Goal: Transaction & Acquisition: Purchase product/service

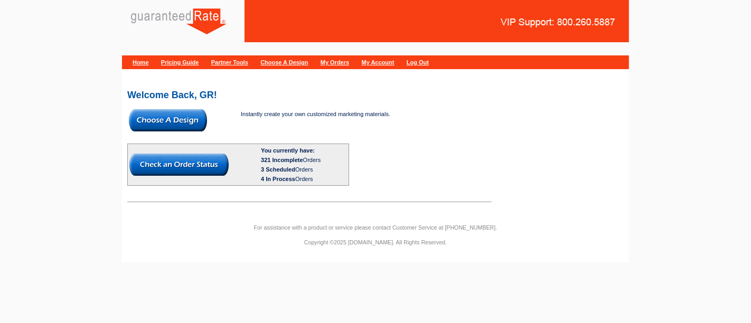
click at [172, 118] on img at bounding box center [168, 120] width 78 height 22
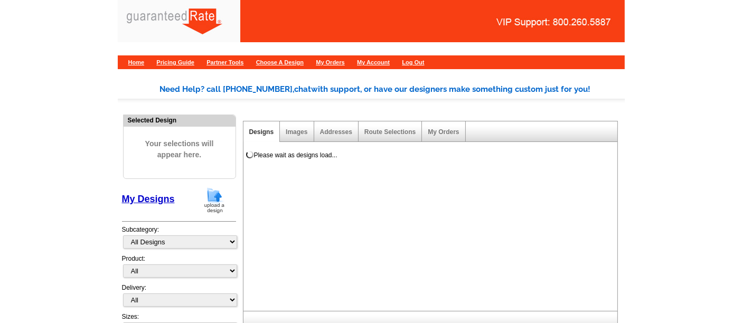
click at [208, 201] on img at bounding box center [214, 200] width 27 height 27
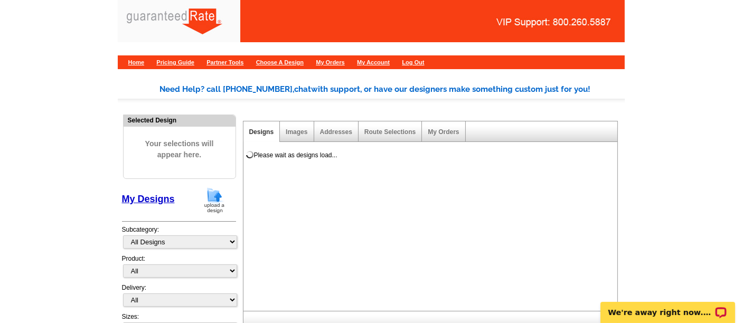
drag, startPoint x: 212, startPoint y: 193, endPoint x: 193, endPoint y: 194, distance: 19.1
click at [193, 194] on div "My Designs" at bounding box center [179, 202] width 114 height 31
click at [214, 197] on img at bounding box center [214, 200] width 27 height 27
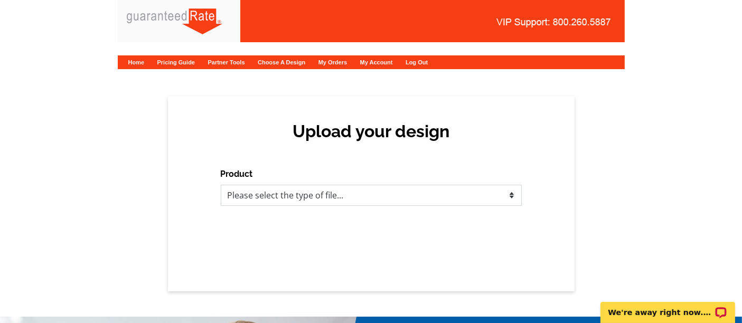
click at [339, 187] on select "Please select the type of file... Postcards Calendars Business Cards Letters an…" at bounding box center [371, 195] width 301 height 21
select select "1"
click at [221, 185] on select "Please select the type of file... Postcards Calendars Business Cards Letters an…" at bounding box center [371, 195] width 301 height 21
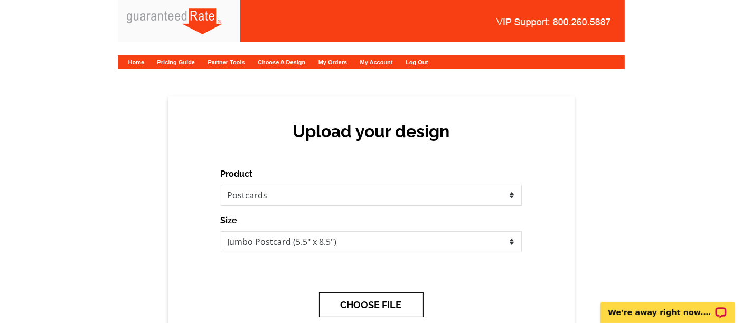
click at [380, 304] on button "CHOOSE FILE" at bounding box center [371, 305] width 105 height 25
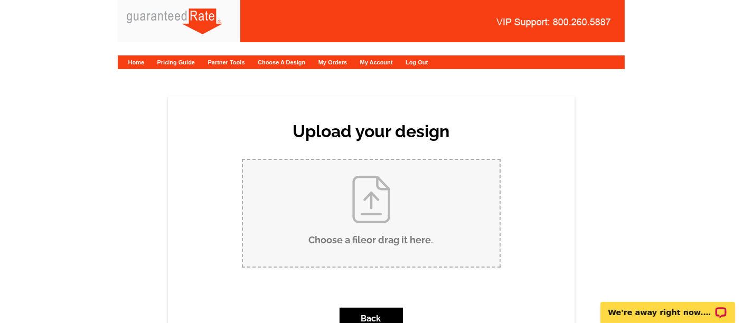
click at [351, 218] on input "Choose a file or drag it here ." at bounding box center [371, 213] width 257 height 107
type input "C:\fakepath\Rogers - Maribel Postcard 8-8-25.pdf"
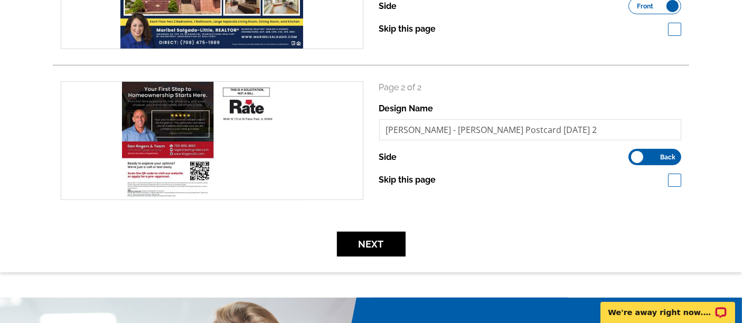
scroll to position [259, 0]
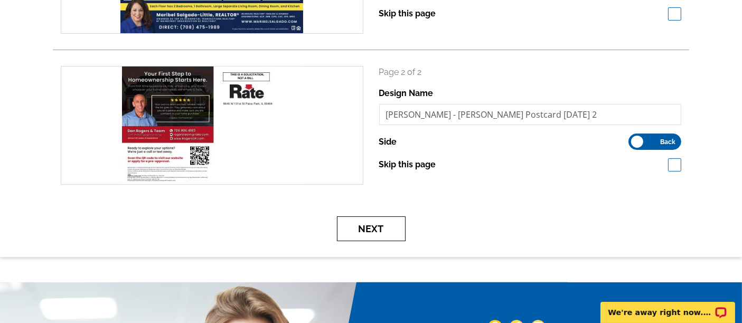
click at [376, 222] on button "Next" at bounding box center [371, 229] width 69 height 25
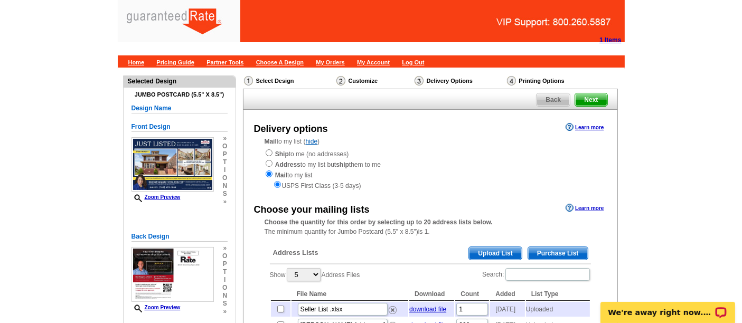
click at [550, 249] on span "Purchase List" at bounding box center [558, 253] width 60 height 13
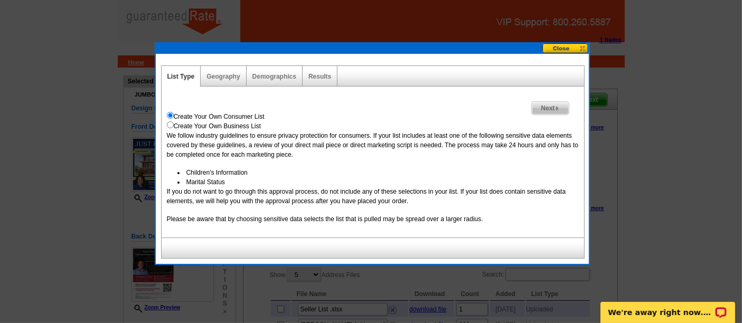
click at [564, 118] on div "Create Your Own Consumer List" at bounding box center [373, 117] width 412 height 10
click at [565, 97] on div "Next Create Your Own Consumer List Create Your Own Business List We follow indu…" at bounding box center [373, 162] width 424 height 151
click at [563, 100] on div "Next Create Your Own Consumer List Create Your Own Business List We follow indu…" at bounding box center [373, 162] width 424 height 151
click at [556, 108] on img at bounding box center [557, 108] width 5 height 5
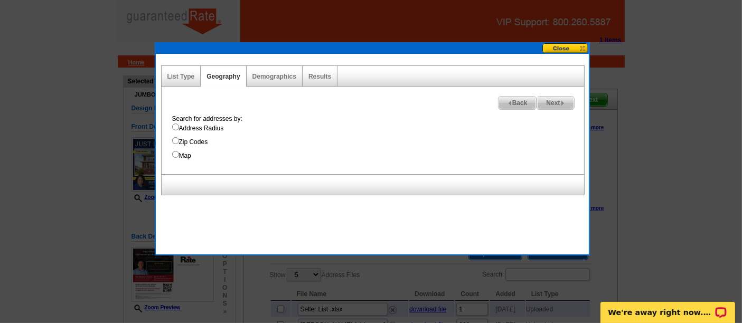
click at [202, 124] on label "Address Radius" at bounding box center [378, 129] width 412 height 10
click at [179, 124] on input "Address Radius" at bounding box center [175, 127] width 7 height 7
radio input "true"
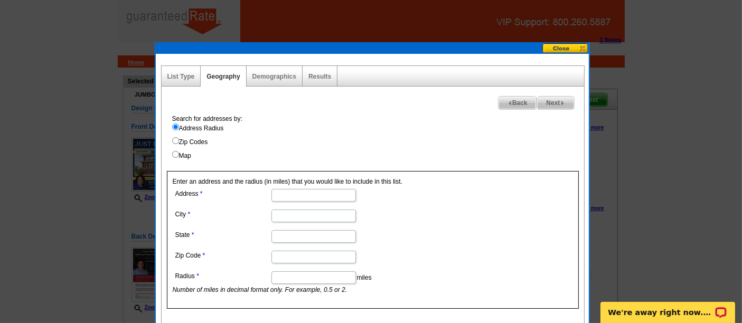
click at [304, 198] on input "Address" at bounding box center [314, 195] width 85 height 13
type input "[STREET_ADDRESS]"
click at [329, 213] on input "City" at bounding box center [314, 216] width 85 height 13
type input "[GEOGRAPHIC_DATA]"
click at [334, 230] on input "State" at bounding box center [314, 236] width 85 height 13
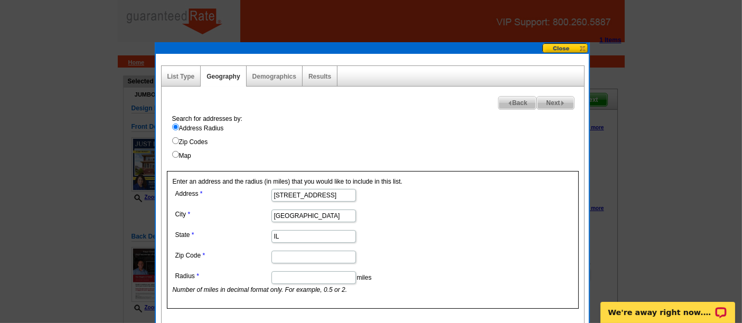
type input "IL"
click at [280, 256] on input "Zip Code" at bounding box center [314, 257] width 85 height 13
type input "60613"
click at [288, 280] on input "Radius" at bounding box center [314, 278] width 85 height 13
type input ".25"
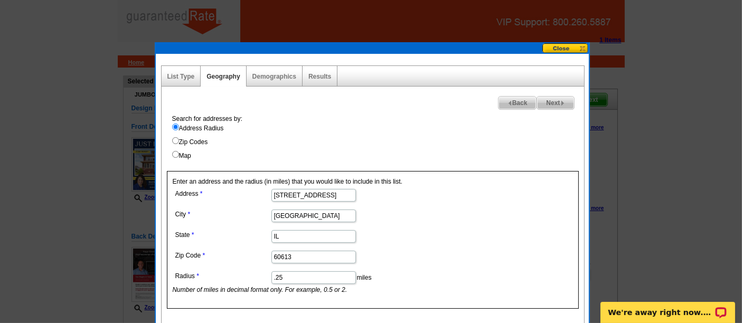
click at [496, 214] on form "Address [STREET_ADDRESS] [GEOGRAPHIC_DATA] [US_STATE] Zip Code 60613 Radius .25…" at bounding box center [373, 241] width 401 height 108
click at [571, 101] on span "Next" at bounding box center [555, 103] width 36 height 13
select select
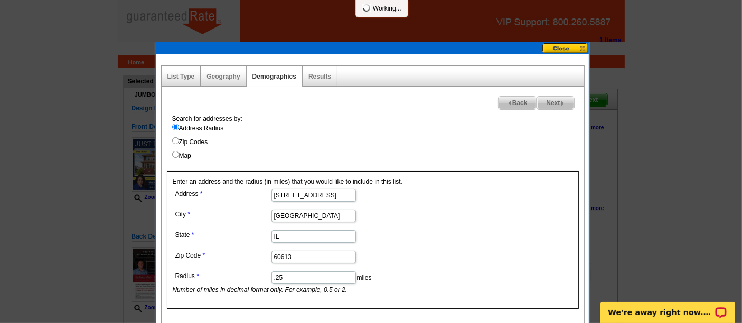
select select
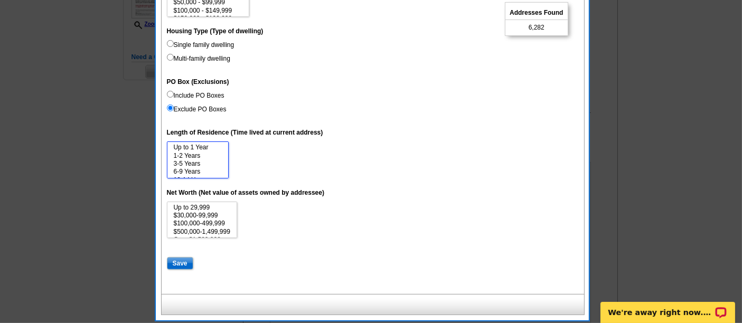
scroll to position [16, 0]
click at [238, 190] on label "Net Worth (Net value of assets owned by addressee)" at bounding box center [246, 193] width 158 height 10
click at [237, 202] on select "Up to 29,999 $30,000-99,999 $100,000-499,999 $500,000-1,499,999 Over $1,500,000" at bounding box center [202, 220] width 70 height 37
